Goal: Find specific page/section: Find specific page/section

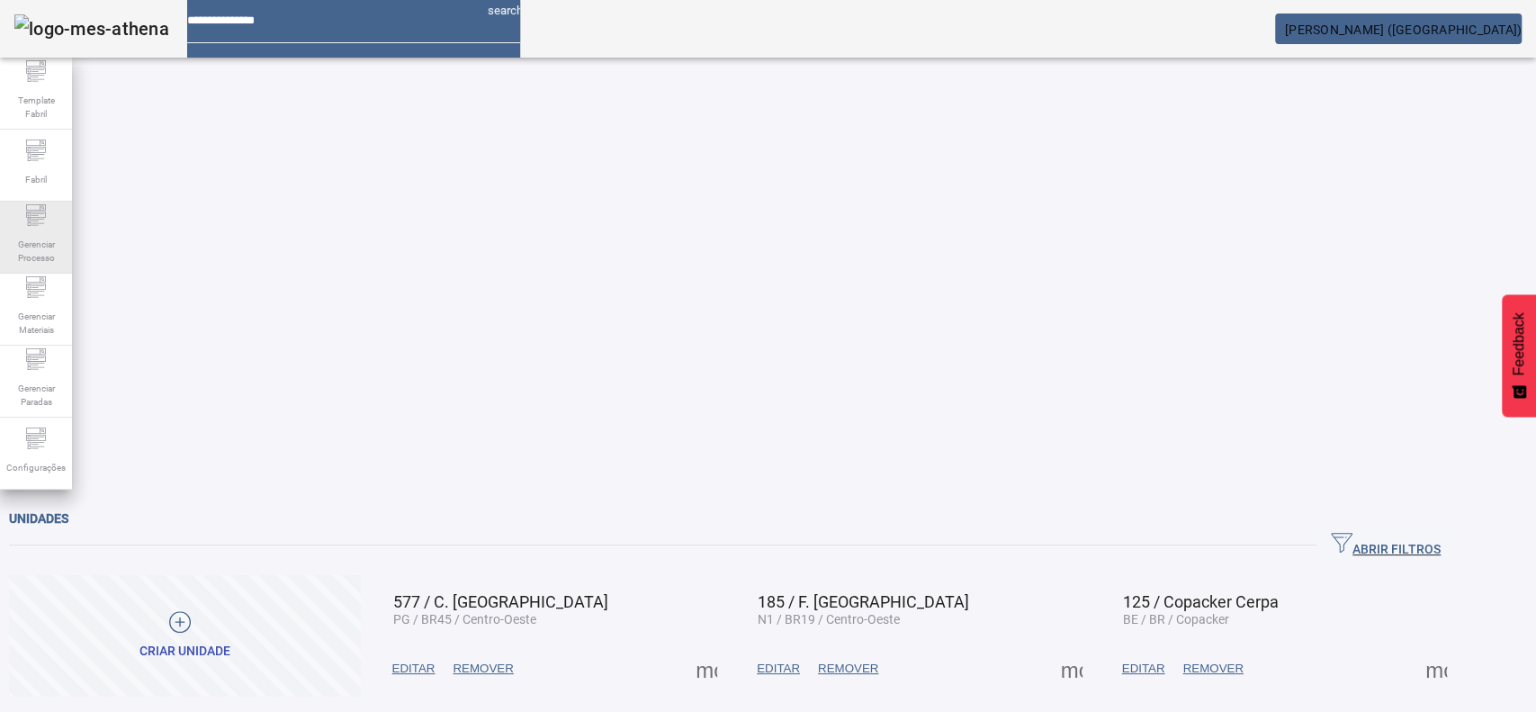
click at [24, 239] on span "Gerenciar Processo" at bounding box center [36, 251] width 54 height 38
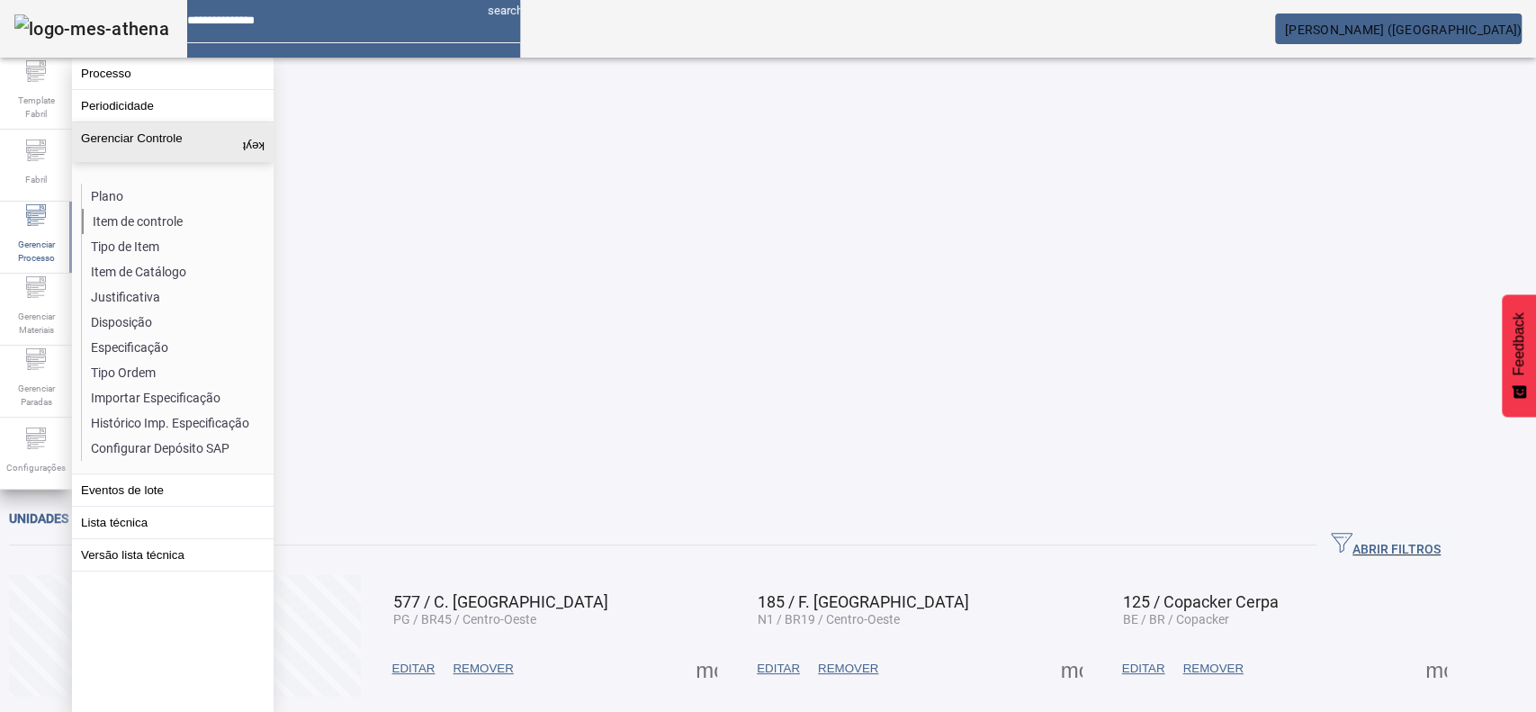
click at [147, 221] on li "Item de controle" at bounding box center [177, 221] width 191 height 25
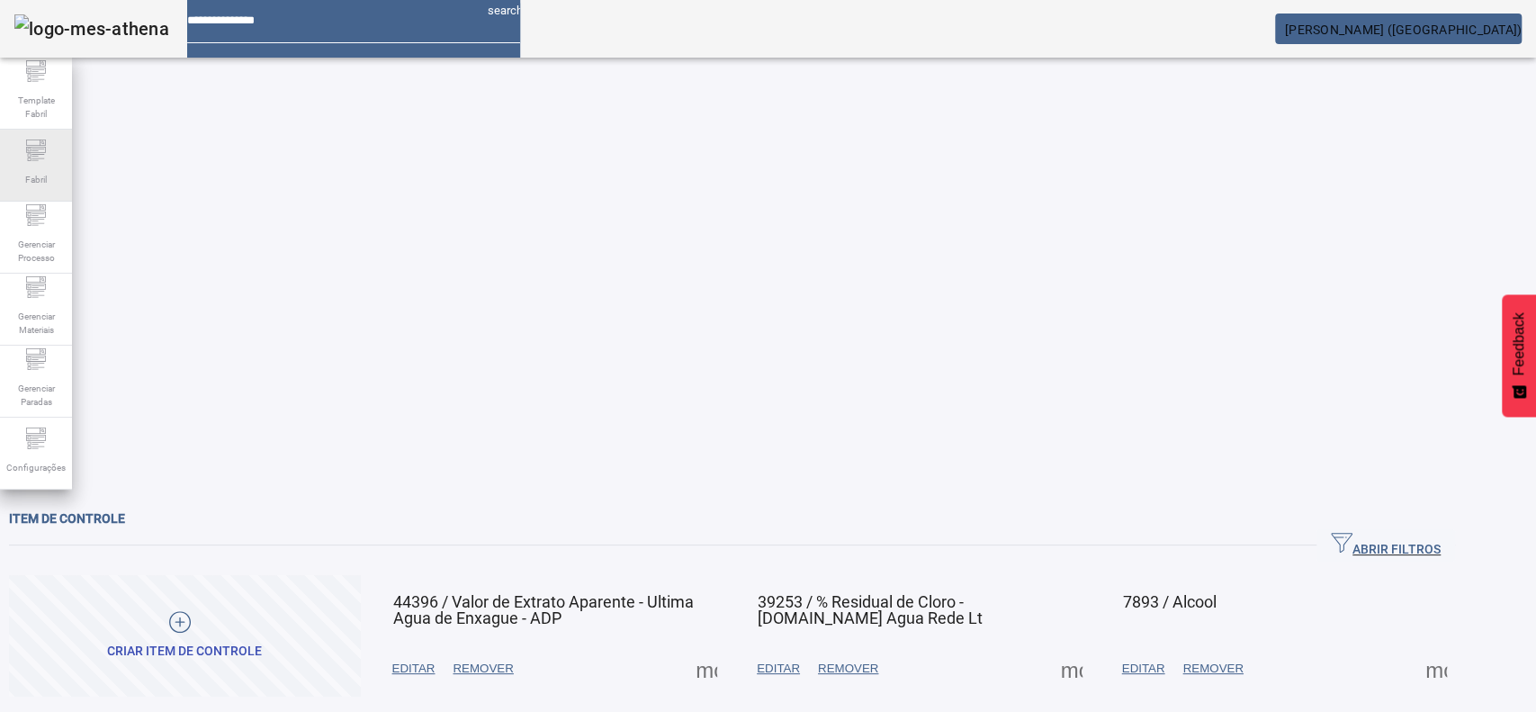
click at [26, 167] on span "Fabril" at bounding box center [36, 179] width 32 height 24
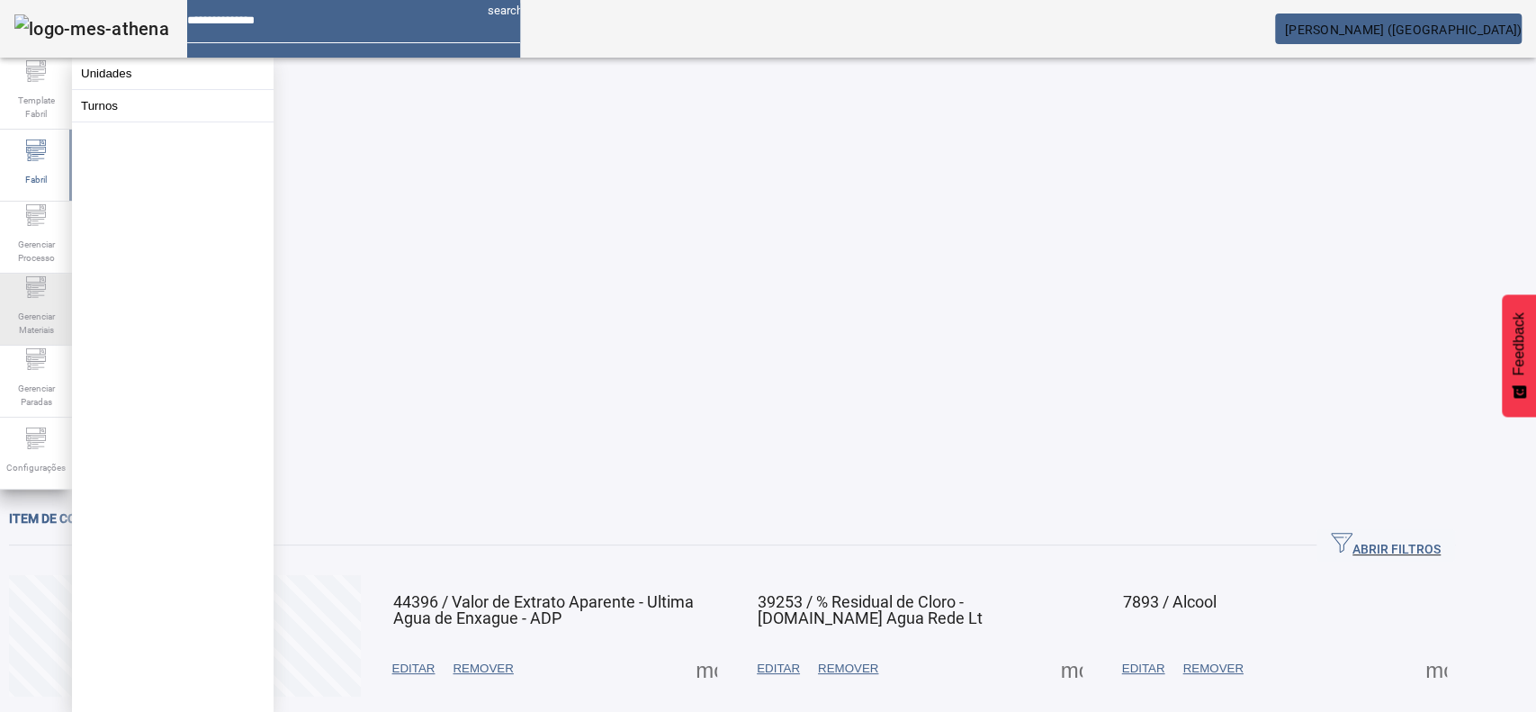
click at [17, 311] on span "Gerenciar Materiais" at bounding box center [36, 323] width 54 height 38
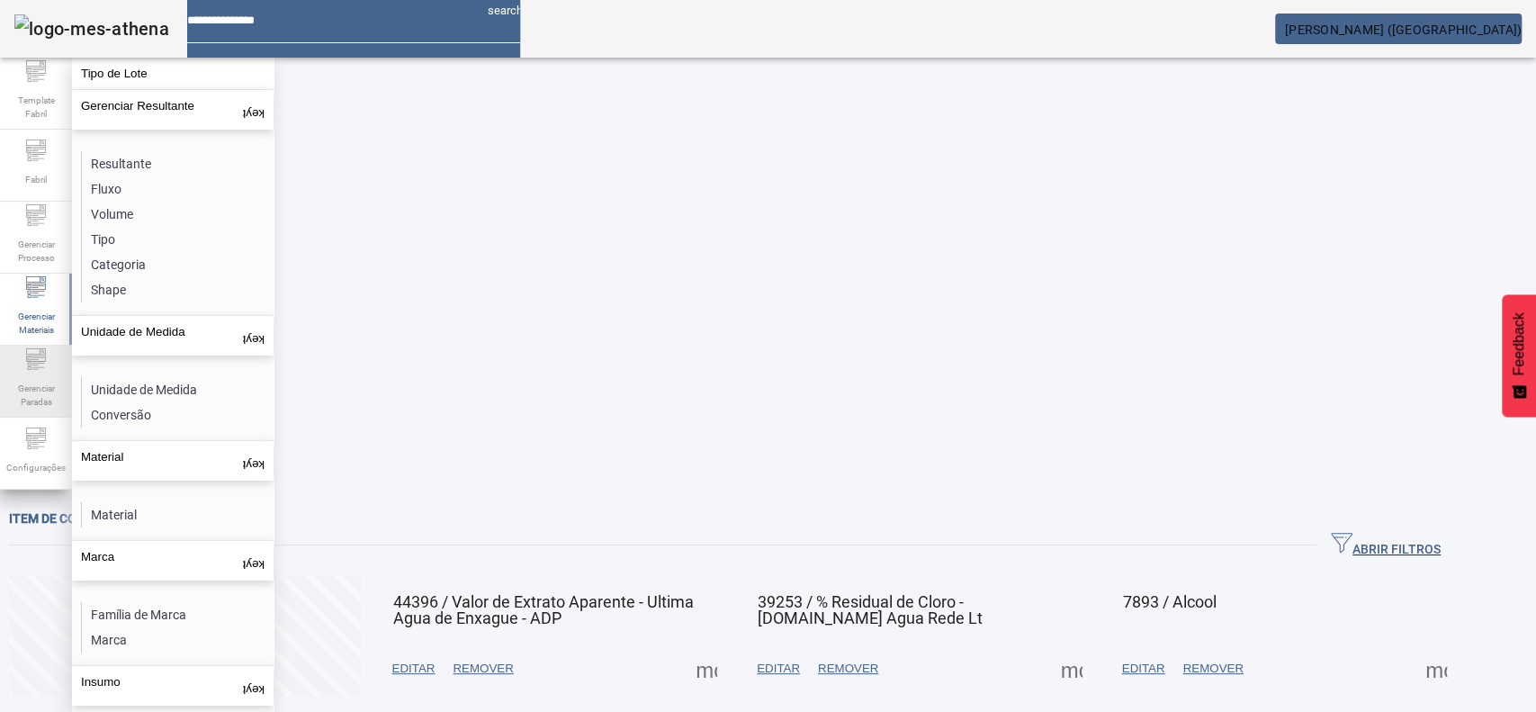
click at [22, 371] on div "Gerenciar Paradas" at bounding box center [36, 382] width 72 height 72
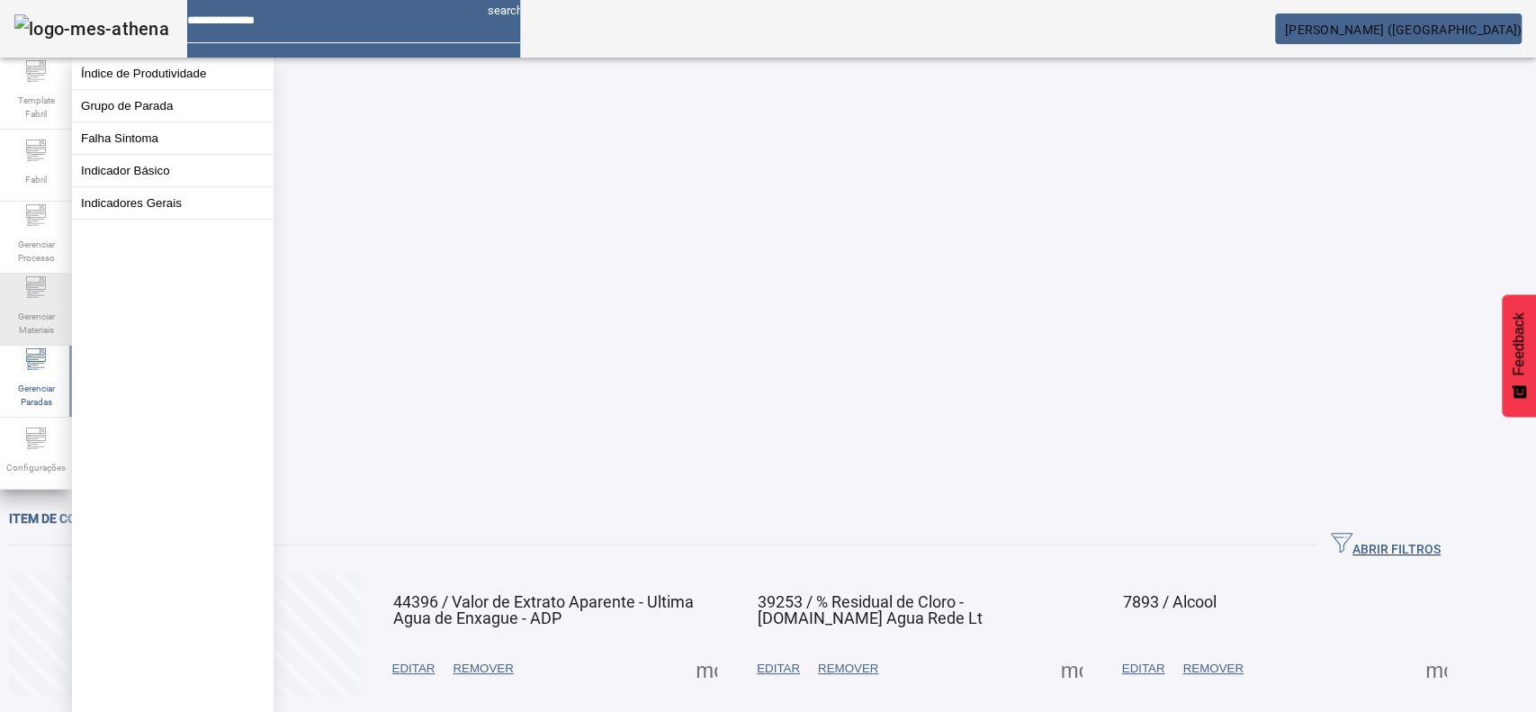
click at [21, 299] on div "Gerenciar Materiais" at bounding box center [36, 310] width 72 height 72
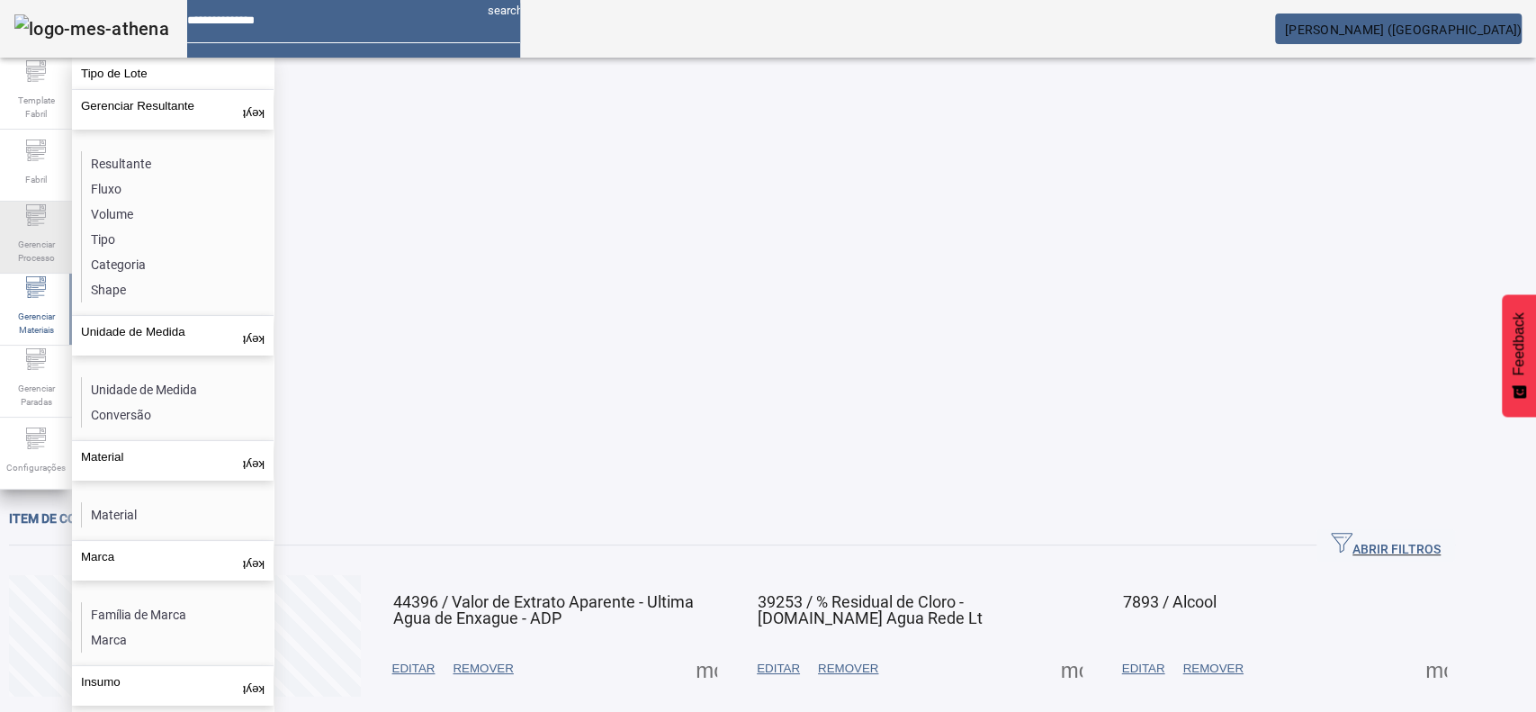
click at [37, 224] on icon at bounding box center [36, 215] width 22 height 22
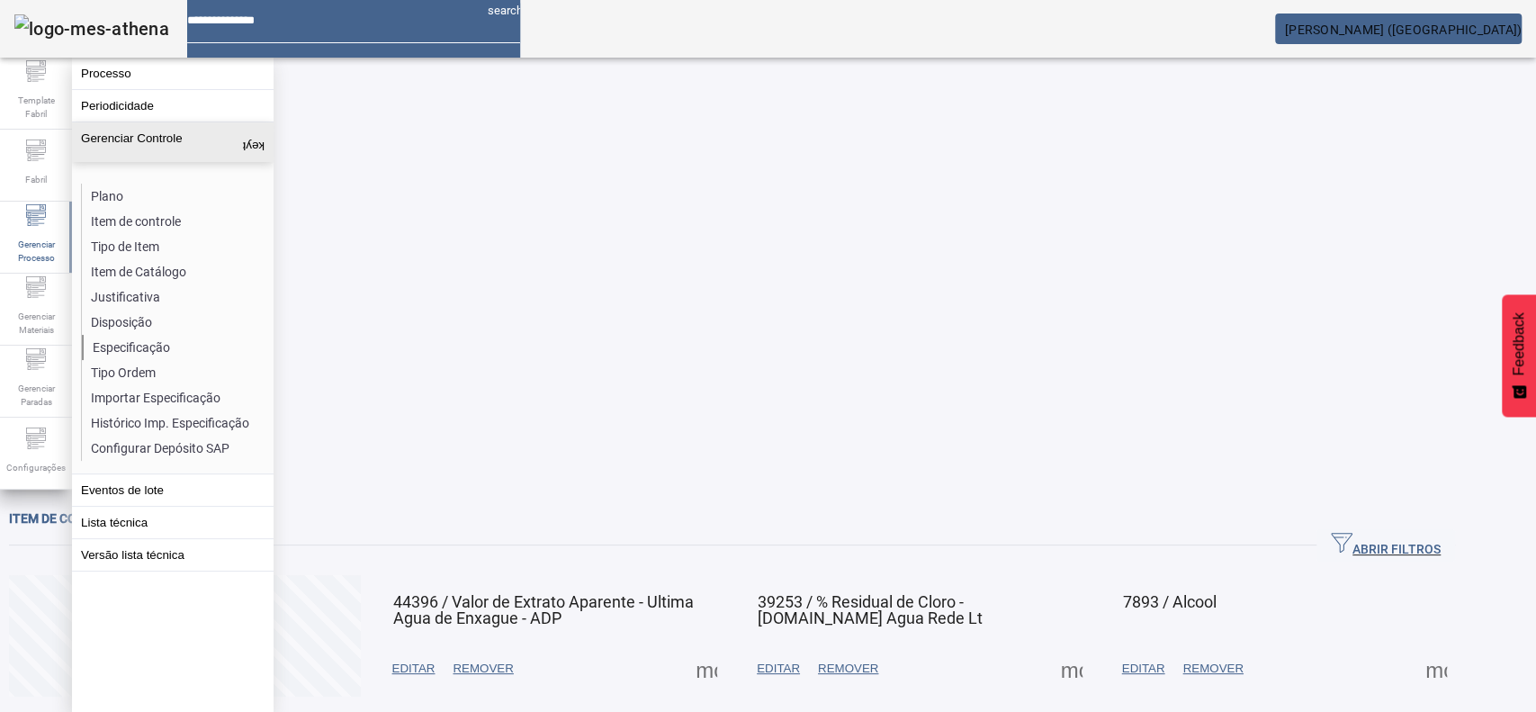
click at [127, 350] on li "Especificação" at bounding box center [177, 347] width 191 height 25
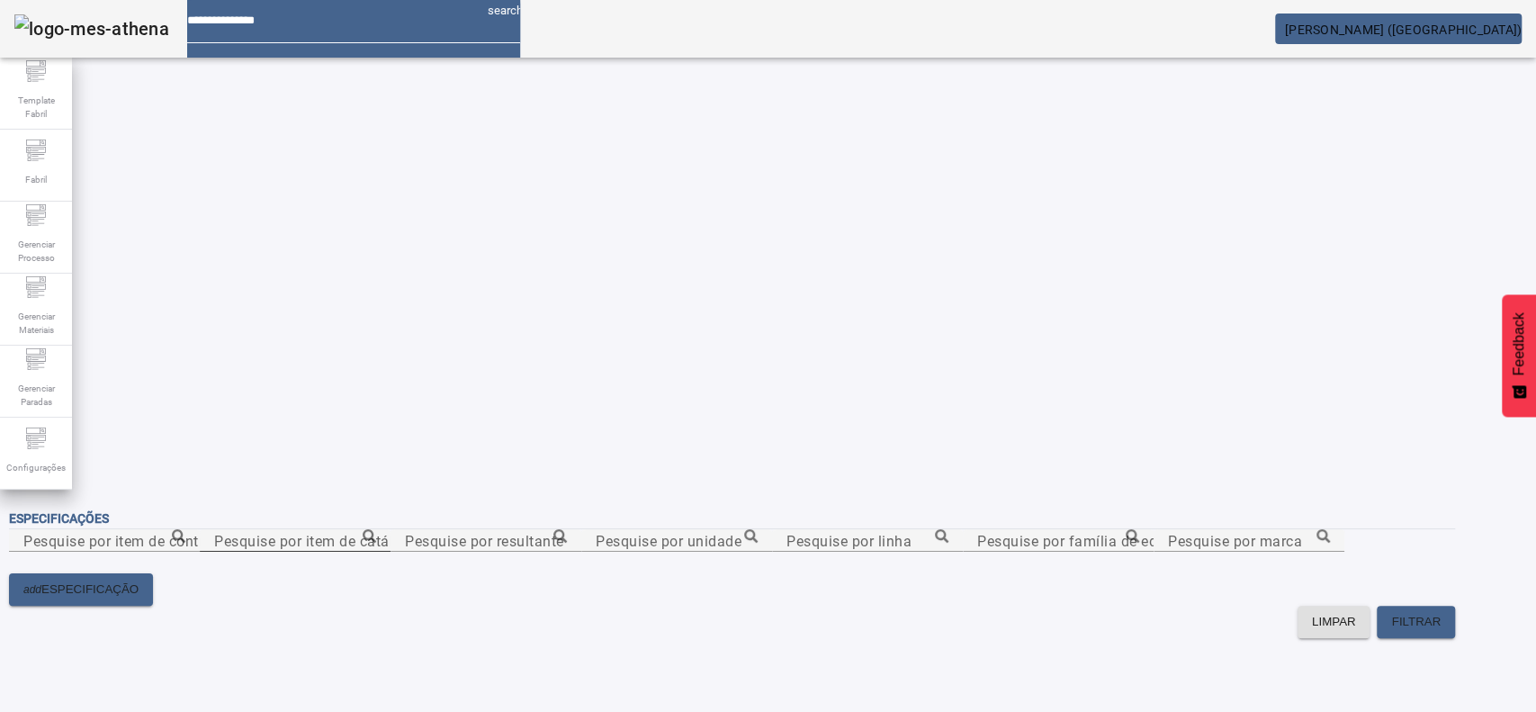
click at [419, 532] on mat-label "Pesquise por item de catálogo" at bounding box center [316, 540] width 205 height 17
click at [376, 530] on input "Pesquise por item de catálogo" at bounding box center [295, 541] width 162 height 22
type input "**********"
drag, startPoint x: 966, startPoint y: 123, endPoint x: 396, endPoint y: 128, distance: 570.5
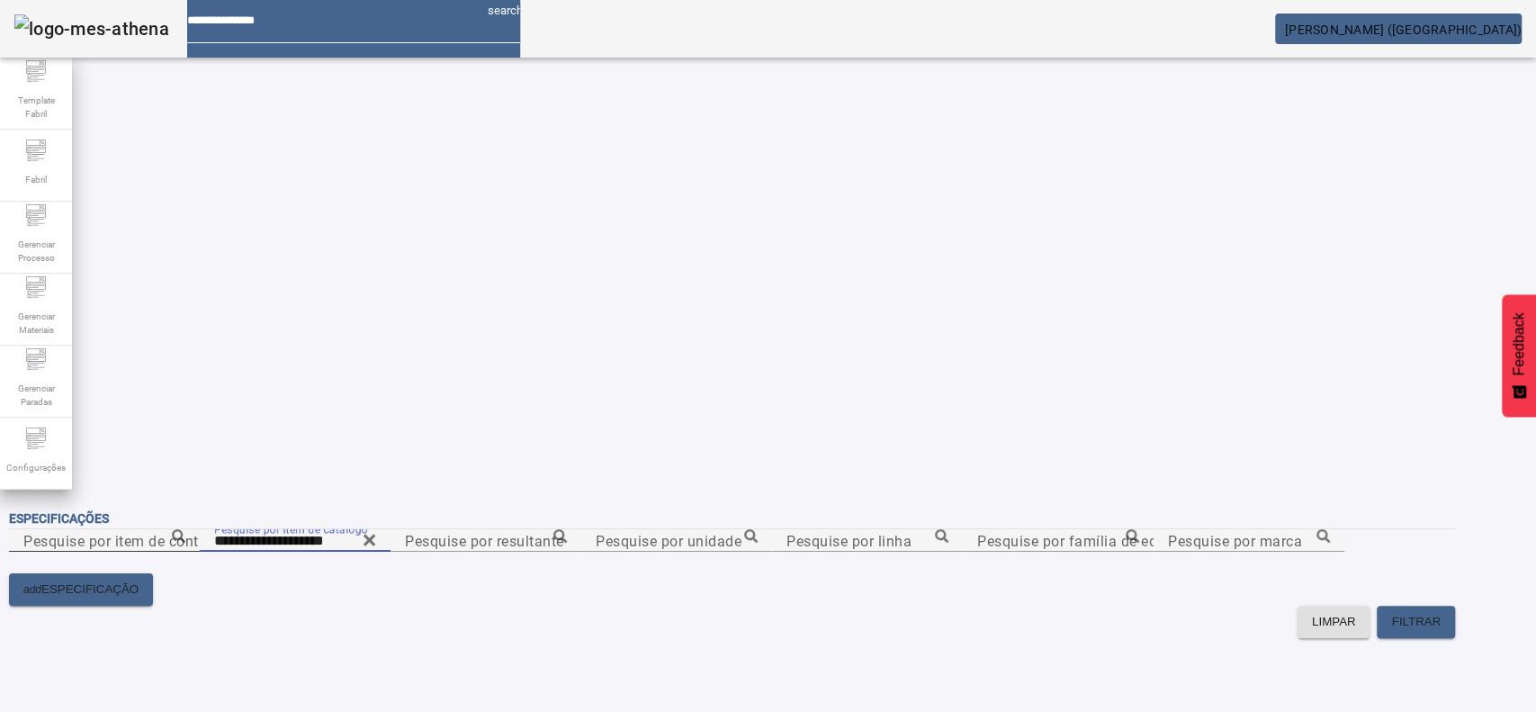
click at [388, 529] on content "**********" at bounding box center [732, 551] width 1446 height 44
click at [1441, 613] on span "FILTRAR" at bounding box center [1415, 622] width 49 height 18
